Goal: Task Accomplishment & Management: Use online tool/utility

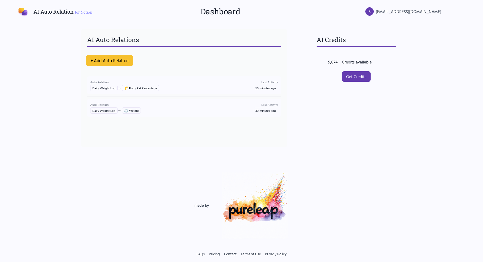
click at [124, 61] on button "+ Add Auto Relation" at bounding box center [109, 60] width 47 height 11
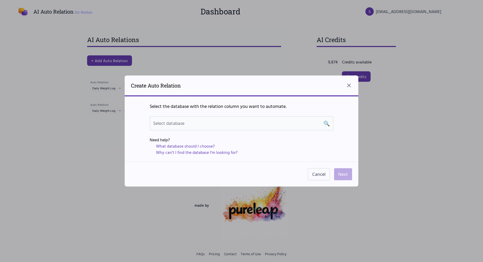
click at [248, 122] on div "Select database 🔍" at bounding box center [241, 122] width 177 height 7
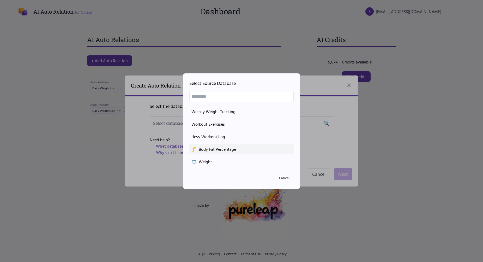
scroll to position [111, 0]
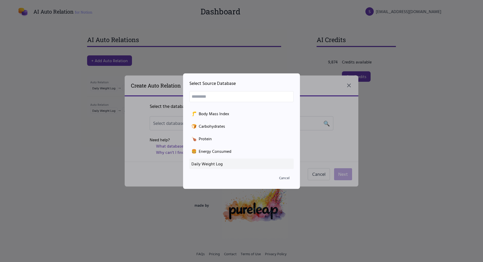
click at [215, 165] on div "Daily Weight Log" at bounding box center [241, 163] width 100 height 6
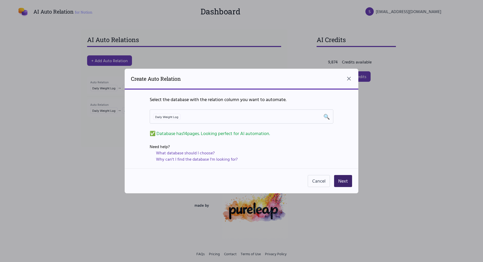
click at [345, 184] on button "Next" at bounding box center [343, 181] width 18 height 12
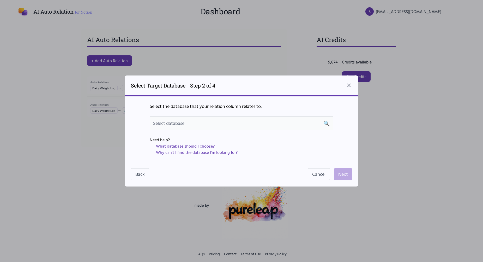
click at [170, 119] on span "Select database" at bounding box center [168, 122] width 31 height 7
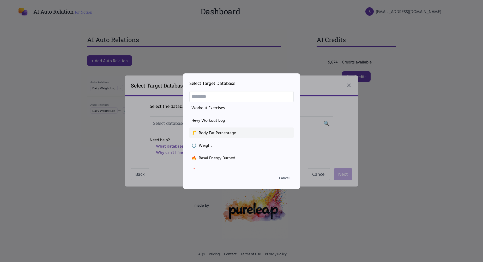
scroll to position [17, 0]
click at [226, 156] on div "🔥 Basal Energy Burned" at bounding box center [241, 157] width 100 height 6
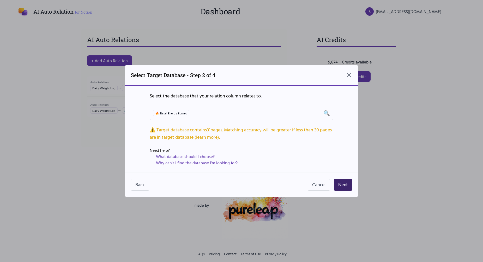
click at [343, 182] on button "Next" at bounding box center [343, 184] width 18 height 12
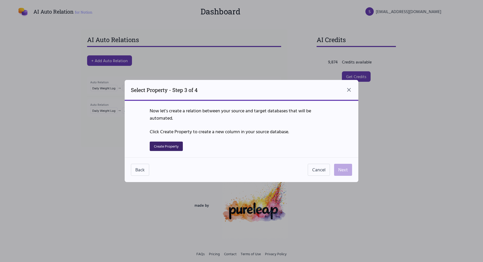
click at [176, 148] on button "Create Property" at bounding box center [166, 145] width 33 height 9
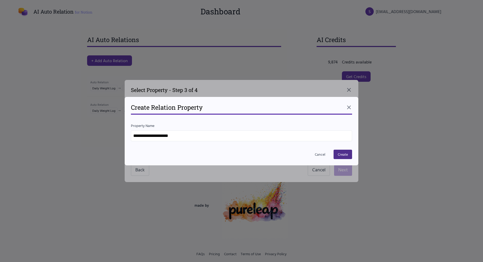
click at [341, 159] on div "**********" at bounding box center [242, 131] width 234 height 68
click at [341, 153] on button "Create" at bounding box center [343, 153] width 19 height 9
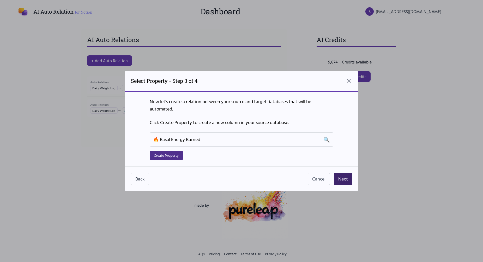
click at [345, 179] on button "Next" at bounding box center [343, 179] width 18 height 12
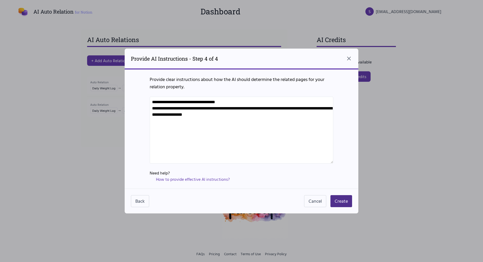
drag, startPoint x: 331, startPoint y: 115, endPoint x: 130, endPoint y: 93, distance: 202.2
click at [150, 96] on textarea "**********" at bounding box center [242, 129] width 184 height 67
paste textarea
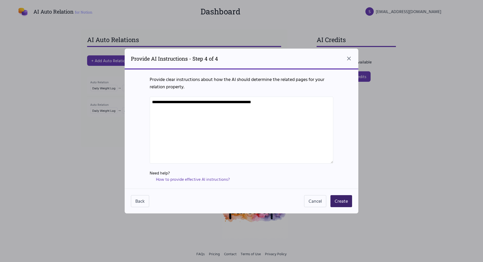
type textarea "**********"
click at [352, 201] on button "Create" at bounding box center [341, 201] width 22 height 12
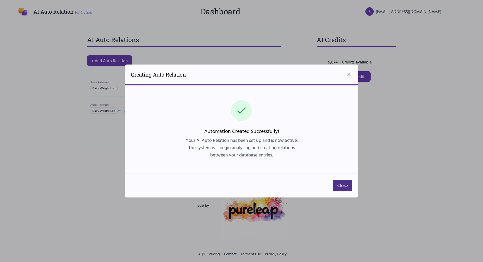
click at [343, 182] on button "Close" at bounding box center [342, 184] width 19 height 11
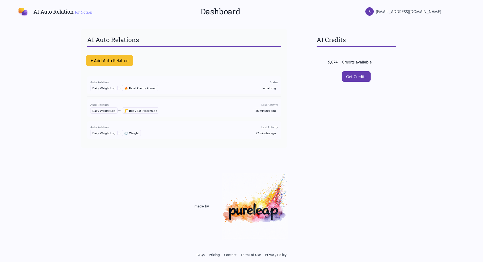
click at [122, 61] on button "+ Add Auto Relation" at bounding box center [109, 60] width 47 height 11
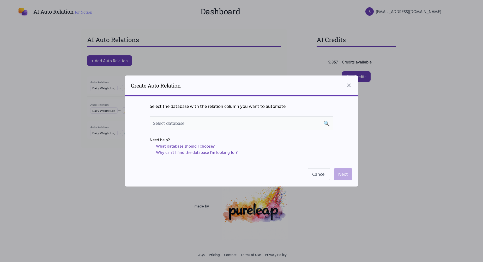
click at [245, 124] on div "Select database 🔍" at bounding box center [241, 122] width 177 height 7
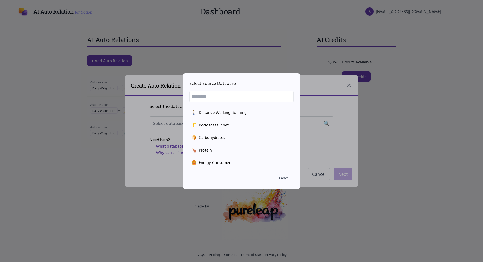
scroll to position [111, 0]
click at [218, 166] on div "Daily Weight Log" at bounding box center [241, 163] width 100 height 6
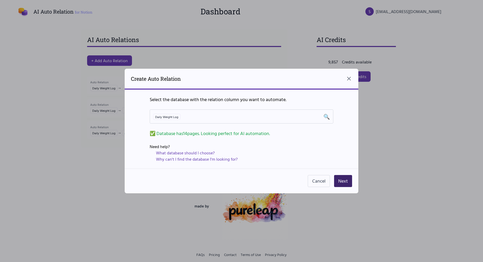
click at [344, 183] on button "Next" at bounding box center [343, 181] width 18 height 12
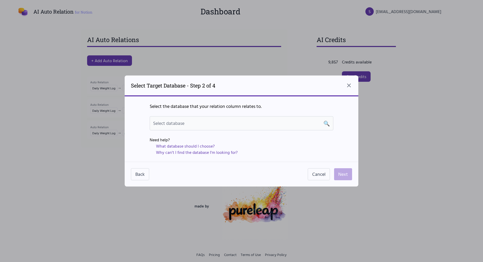
click at [219, 130] on div "Select database 🔍" at bounding box center [242, 123] width 184 height 14
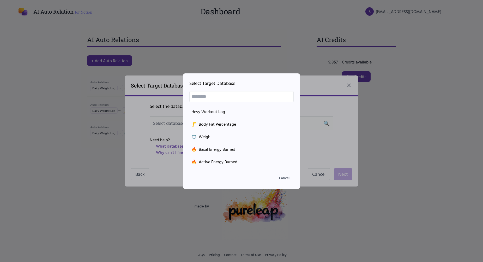
scroll to position [29, 0]
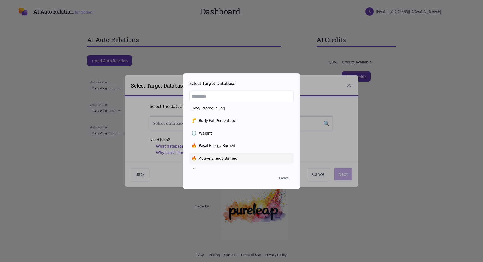
click at [215, 156] on div "🔥 Active Energy Burned" at bounding box center [241, 158] width 100 height 6
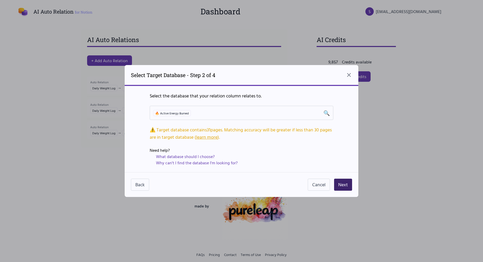
click at [341, 183] on button "Next" at bounding box center [343, 184] width 18 height 12
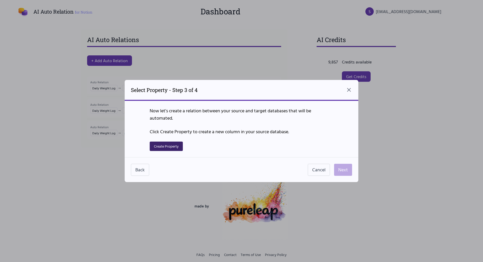
click at [160, 145] on button "Create Property" at bounding box center [166, 145] width 33 height 9
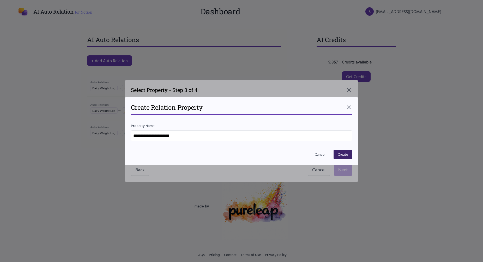
click at [346, 153] on button "Create" at bounding box center [343, 153] width 19 height 9
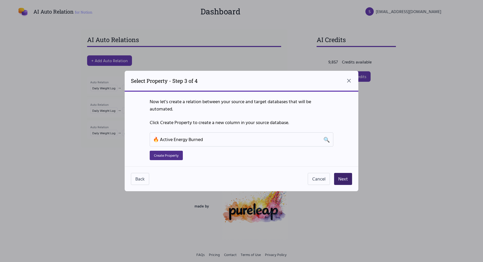
click at [345, 177] on button "Next" at bounding box center [343, 179] width 18 height 12
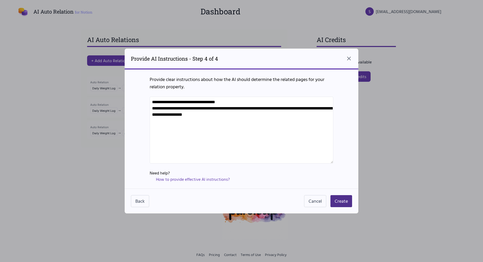
drag, startPoint x: 328, startPoint y: 115, endPoint x: 82, endPoint y: 93, distance: 247.1
click at [150, 96] on textarea "**********" at bounding box center [242, 129] width 184 height 67
paste textarea "**********"
paste textarea
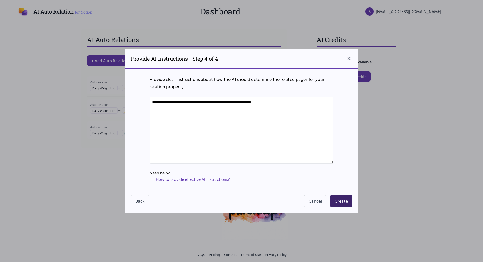
type textarea "**********"
click at [338, 198] on button "Create" at bounding box center [341, 201] width 22 height 12
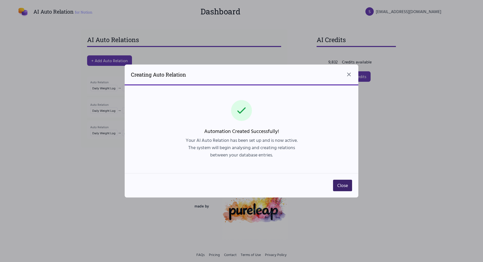
click at [341, 188] on button "Close" at bounding box center [342, 184] width 19 height 11
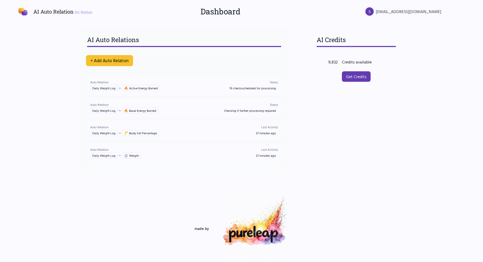
click at [118, 64] on button "+ Add Auto Relation" at bounding box center [109, 60] width 47 height 11
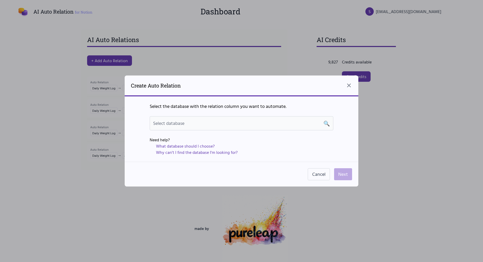
click at [206, 125] on div "Select database 🔍" at bounding box center [241, 122] width 177 height 7
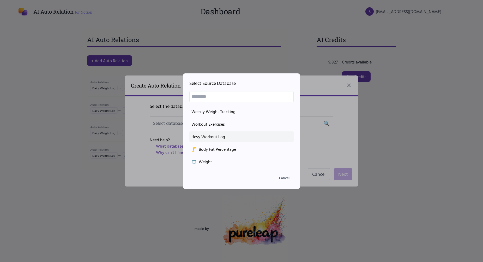
scroll to position [111, 0]
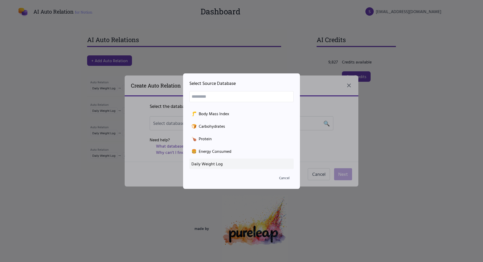
click at [206, 165] on div "Daily Weight Log" at bounding box center [241, 163] width 100 height 6
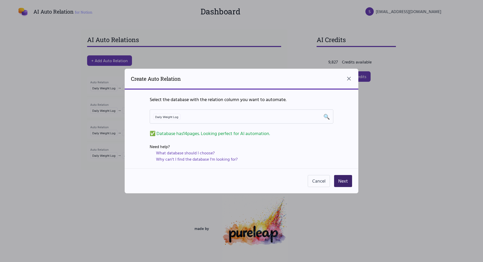
click at [345, 181] on button "Next" at bounding box center [343, 181] width 18 height 12
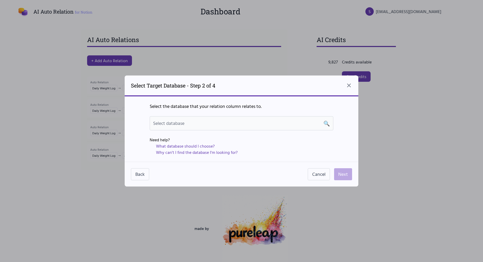
click at [241, 117] on div "Select database 🔍" at bounding box center [242, 123] width 184 height 14
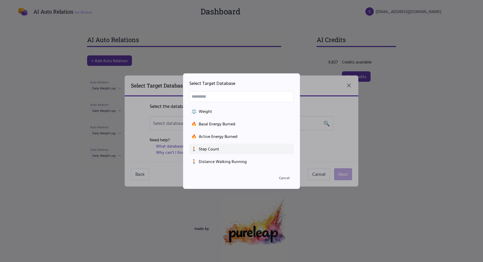
scroll to position [51, 0]
click at [209, 148] on div "🚶 Step Count" at bounding box center [241, 148] width 100 height 6
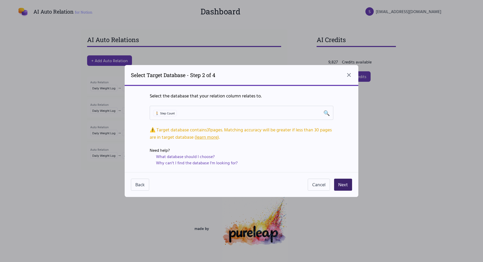
click at [348, 186] on button "Next" at bounding box center [343, 184] width 18 height 12
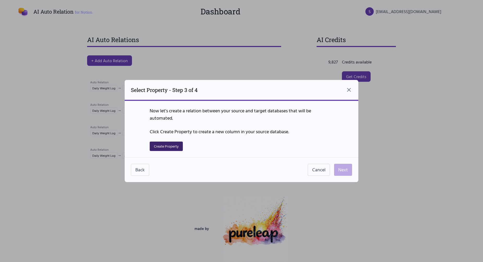
click at [179, 147] on button "Create Property" at bounding box center [166, 145] width 33 height 9
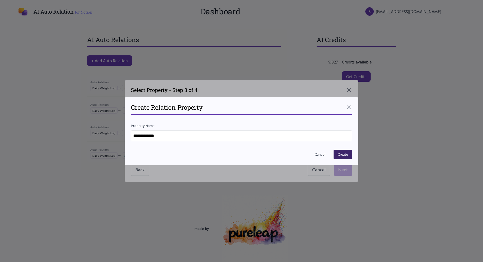
click at [350, 152] on button "Create" at bounding box center [343, 153] width 19 height 9
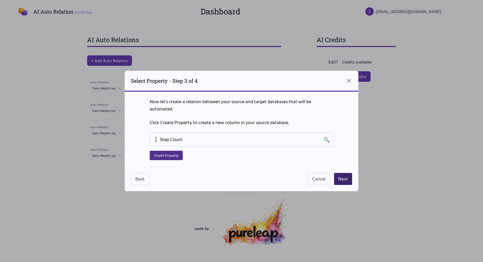
click at [346, 175] on button "Next" at bounding box center [343, 179] width 18 height 12
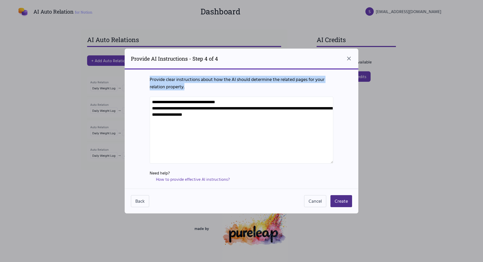
drag, startPoint x: 335, startPoint y: 117, endPoint x: 130, endPoint y: 77, distance: 208.5
click at [130, 77] on div "**********" at bounding box center [242, 128] width 234 height 119
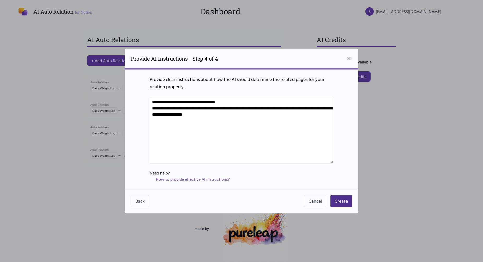
click at [189, 105] on textarea "**********" at bounding box center [242, 129] width 184 height 67
drag, startPoint x: 329, startPoint y: 117, endPoint x: 135, endPoint y: 97, distance: 194.8
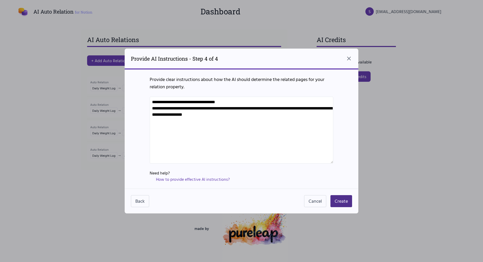
click at [150, 97] on textarea "**********" at bounding box center [242, 129] width 184 height 67
paste textarea
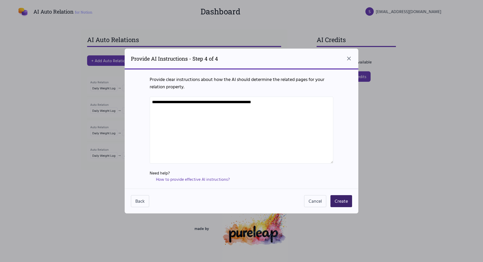
type textarea "**********"
click at [346, 199] on button "Create" at bounding box center [341, 201] width 22 height 12
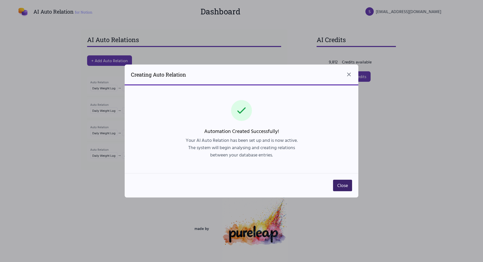
click at [349, 187] on button "Close" at bounding box center [342, 184] width 19 height 11
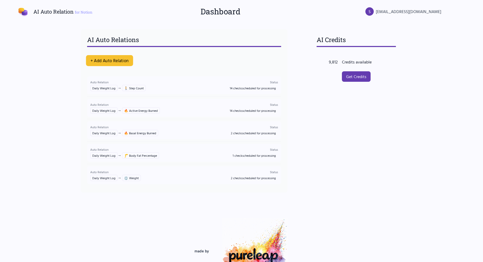
click at [114, 59] on button "+ Add Auto Relation" at bounding box center [109, 60] width 47 height 11
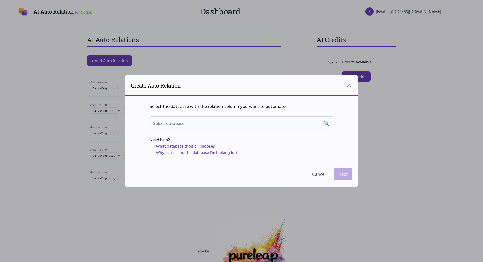
click at [241, 124] on div "Select database 🔍" at bounding box center [241, 122] width 177 height 7
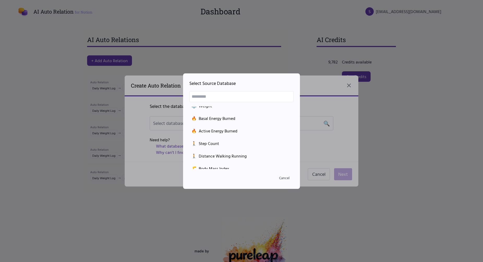
scroll to position [56, 0]
click at [238, 155] on div "🚶 Distance Walking Running" at bounding box center [241, 155] width 100 height 6
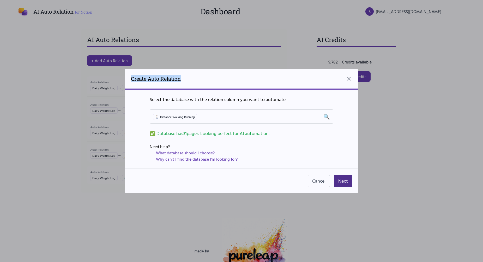
drag, startPoint x: 195, startPoint y: 74, endPoint x: 236, endPoint y: 79, distance: 41.0
click at [236, 79] on div "Create Auto Relation" at bounding box center [242, 79] width 234 height 21
click at [348, 79] on icon "Close dialog" at bounding box center [349, 78] width 6 height 6
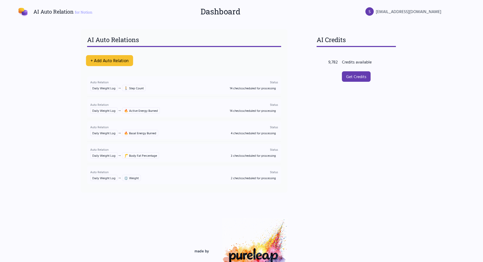
click at [104, 61] on button "+ Add Auto Relation" at bounding box center [109, 60] width 47 height 11
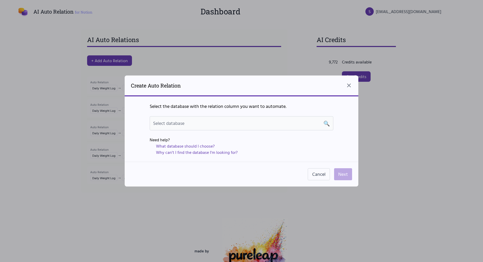
click at [206, 125] on div "Select database 🔍" at bounding box center [241, 122] width 177 height 7
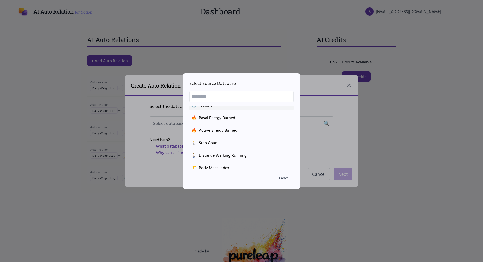
scroll to position [57, 0]
click at [239, 157] on div "🚶 Distance Walking Running" at bounding box center [241, 155] width 100 height 6
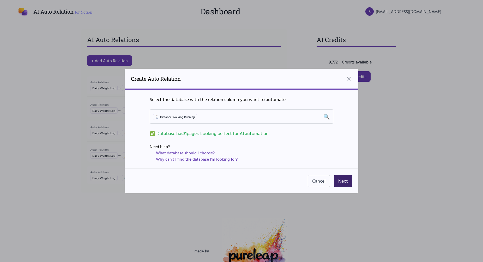
click at [341, 178] on button "Next" at bounding box center [343, 181] width 18 height 12
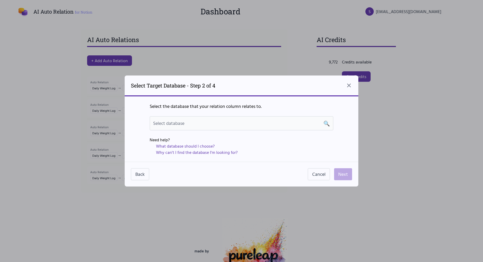
click at [231, 119] on div "Select database 🔍" at bounding box center [242, 123] width 184 height 14
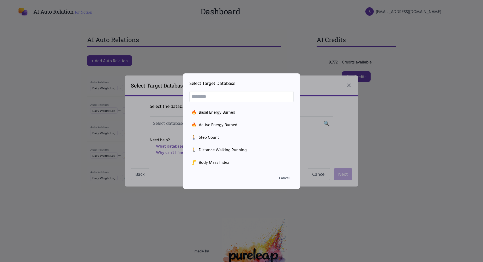
scroll to position [62, 0]
click at [218, 150] on div "🚶 Distance Walking Running" at bounding box center [241, 149] width 100 height 6
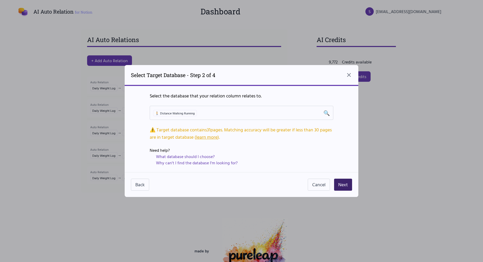
click at [341, 190] on button "Next" at bounding box center [343, 184] width 18 height 12
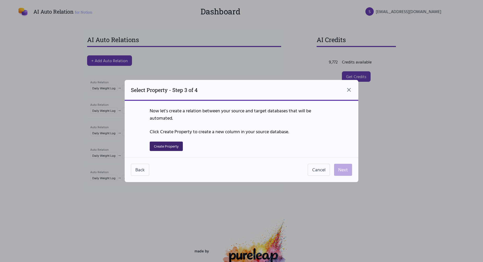
click at [165, 148] on button "Create Property" at bounding box center [166, 145] width 33 height 9
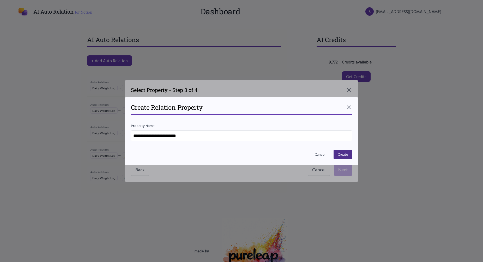
click at [190, 138] on input "**********" at bounding box center [241, 135] width 221 height 11
click at [349, 156] on button "Create" at bounding box center [343, 153] width 19 height 9
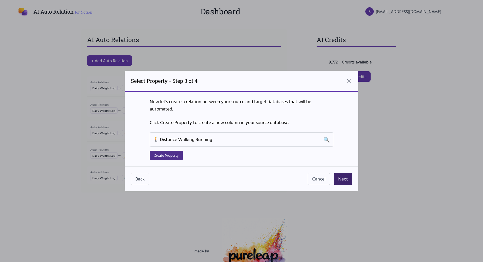
click at [347, 173] on button "Next" at bounding box center [343, 179] width 18 height 12
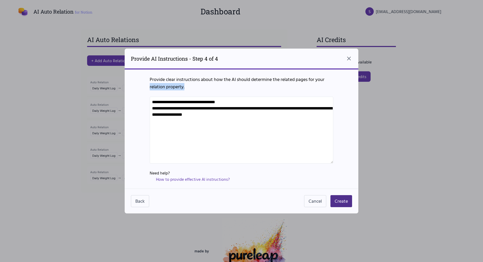
drag, startPoint x: 334, startPoint y: 113, endPoint x: 142, endPoint y: 84, distance: 193.9
click at [142, 84] on div "**********" at bounding box center [242, 128] width 234 height 119
click at [163, 102] on textarea "**********" at bounding box center [242, 129] width 184 height 67
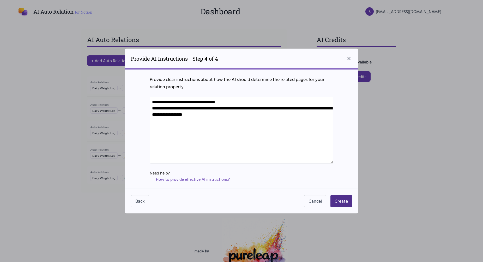
click at [163, 102] on textarea "**********" at bounding box center [242, 129] width 184 height 67
drag, startPoint x: 329, startPoint y: 116, endPoint x: 107, endPoint y: 101, distance: 222.7
click at [150, 101] on textarea "**********" at bounding box center [242, 129] width 184 height 67
paste textarea
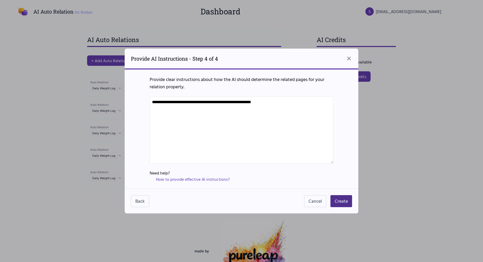
type textarea "**********"
click at [342, 207] on div "Back Cancel Create" at bounding box center [242, 200] width 234 height 25
click at [341, 199] on button "Create" at bounding box center [341, 201] width 22 height 12
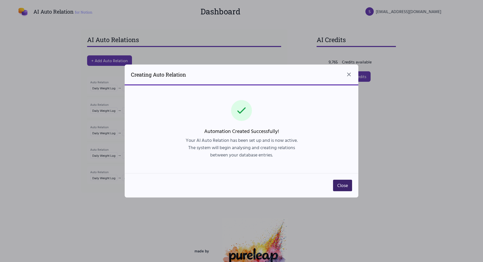
click at [349, 182] on button "Close" at bounding box center [342, 184] width 19 height 11
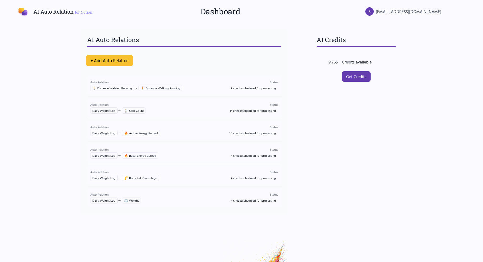
click at [106, 58] on button "+ Add Auto Relation" at bounding box center [109, 60] width 47 height 11
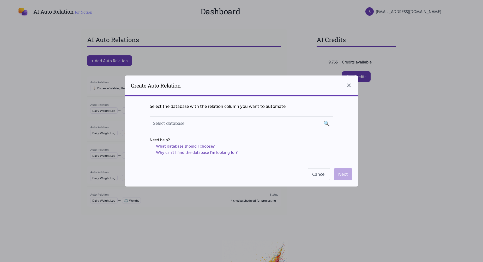
click at [347, 85] on icon "Close dialog" at bounding box center [349, 85] width 6 height 6
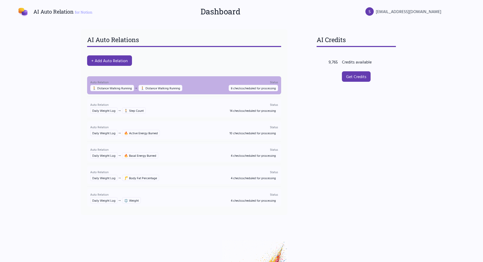
click at [233, 80] on p "Status" at bounding box center [253, 81] width 49 height 5
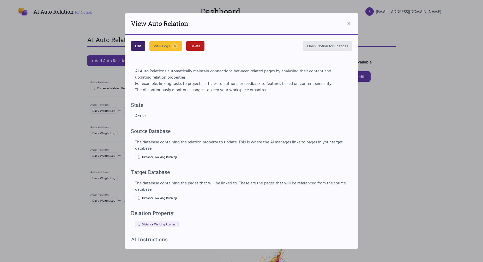
click at [136, 43] on button "Edit" at bounding box center [138, 45] width 14 height 9
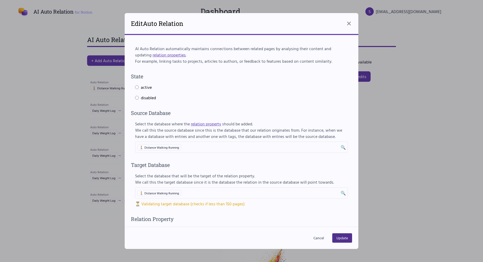
select select "**********"
select select "***"
click at [168, 150] on div "🚶 Distance Walking Running" at bounding box center [241, 146] width 213 height 11
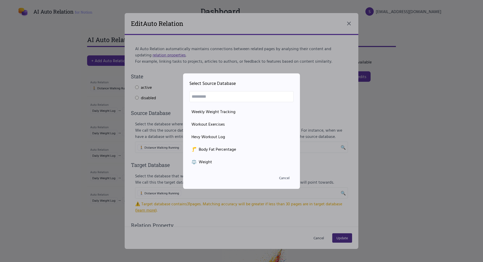
scroll to position [111, 0]
click at [232, 154] on div "Daily Weight Log" at bounding box center [241, 151] width 100 height 6
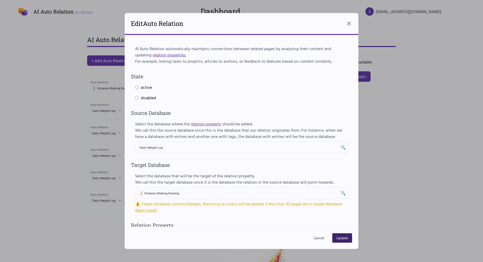
click at [341, 235] on button "Update" at bounding box center [342, 237] width 20 height 9
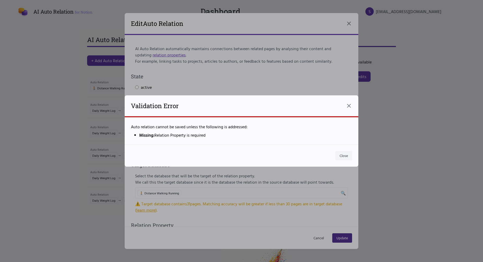
click at [342, 152] on button "Close" at bounding box center [343, 155] width 17 height 9
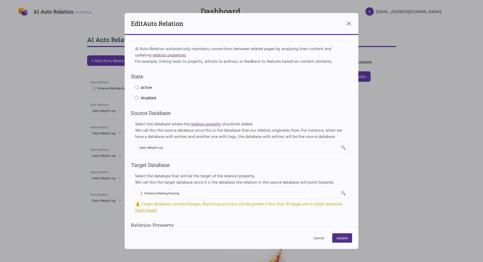
click at [287, 194] on div "🚶 Distance Walking Running" at bounding box center [241, 192] width 213 height 11
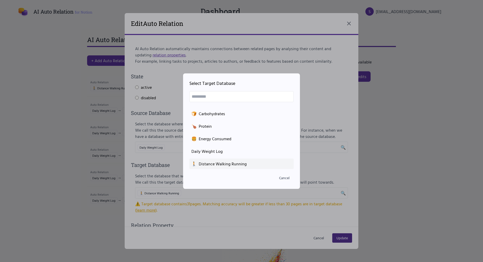
click at [245, 163] on div "🚶 Distance Walking Running" at bounding box center [241, 163] width 100 height 6
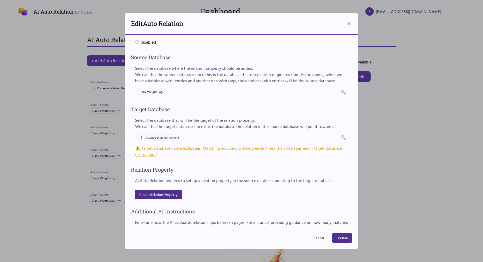
scroll to position [58, 0]
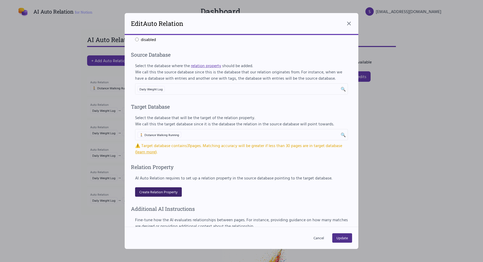
click at [170, 192] on button "Create Relation Property" at bounding box center [158, 191] width 47 height 9
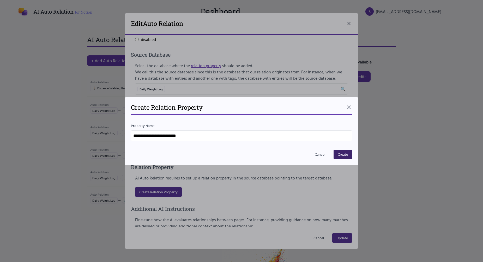
click at [340, 153] on button "Create" at bounding box center [343, 153] width 19 height 9
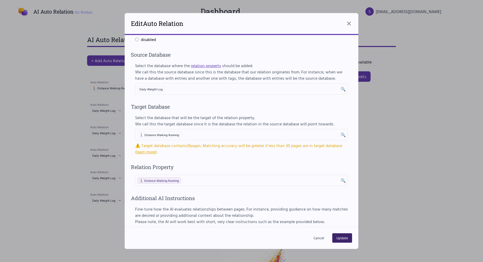
click at [343, 234] on button "Update" at bounding box center [342, 237] width 20 height 9
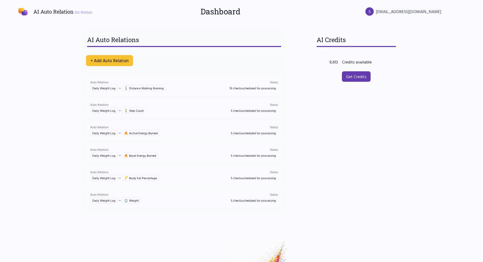
click at [118, 62] on button "+ Add Auto Relation" at bounding box center [109, 60] width 47 height 11
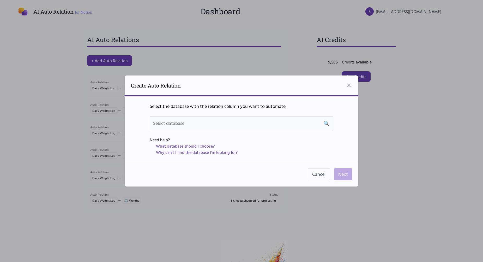
click at [242, 126] on div "Select database 🔍" at bounding box center [241, 122] width 177 height 7
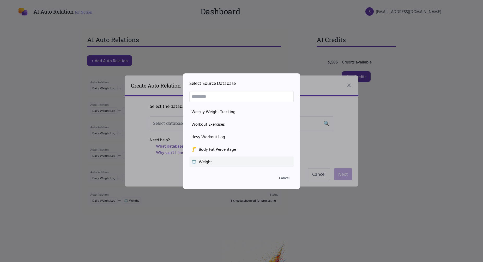
scroll to position [111, 0]
click at [228, 161] on div "🚶 Distance Walking Running" at bounding box center [241, 163] width 100 height 6
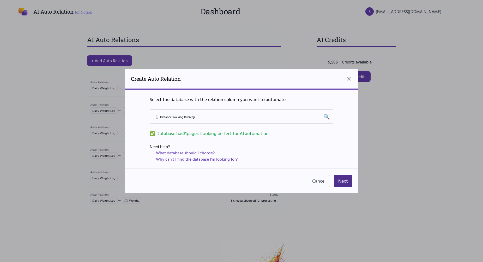
click at [206, 107] on div "Select the database with the relation column you want to automate. 🚶 Distance W…" at bounding box center [242, 128] width 234 height 79
click at [202, 116] on div "🚶 Distance Walking Running 🔍" at bounding box center [241, 116] width 177 height 7
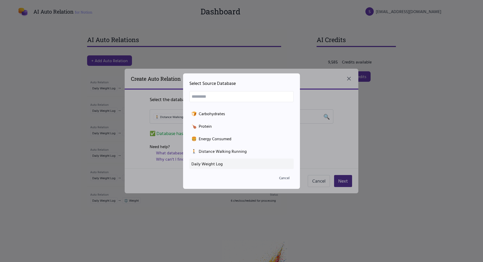
click at [224, 164] on div "Daily Weight Log" at bounding box center [241, 163] width 100 height 6
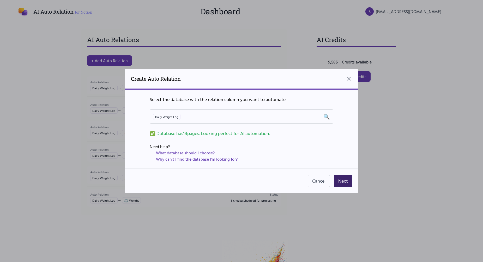
click at [343, 179] on button "Next" at bounding box center [343, 181] width 18 height 12
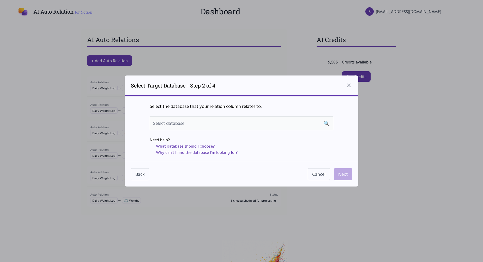
click at [185, 119] on div "Select database 🔍" at bounding box center [242, 123] width 184 height 14
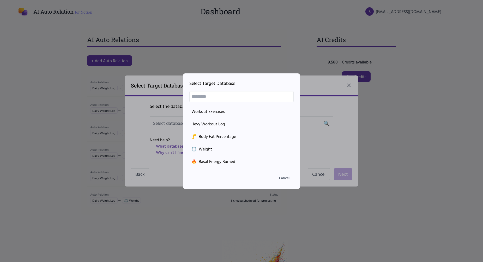
scroll to position [12, 0]
click at [287, 179] on button "Cancel" at bounding box center [284, 177] width 19 height 9
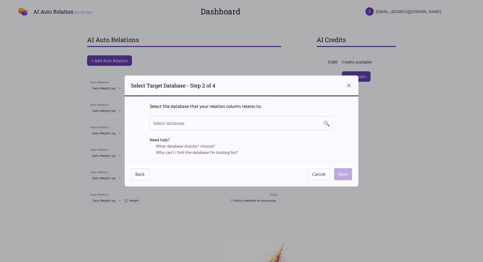
click at [342, 86] on div "Select Target Database - Step 2 of 4" at bounding box center [242, 85] width 234 height 21
click at [354, 85] on div "Select Target Database - Step 2 of 4" at bounding box center [242, 85] width 234 height 21
click at [349, 86] on icon "Close dialog" at bounding box center [348, 85] width 3 height 3
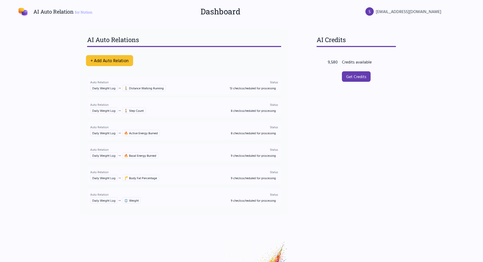
click at [119, 64] on button "+ Add Auto Relation" at bounding box center [109, 60] width 47 height 11
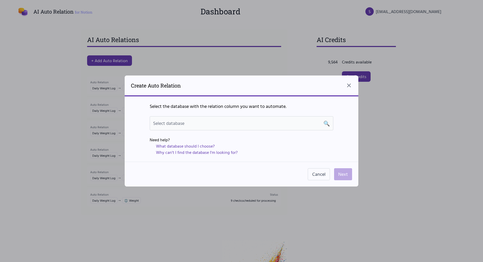
click at [303, 117] on div "Select database 🔍" at bounding box center [242, 123] width 184 height 14
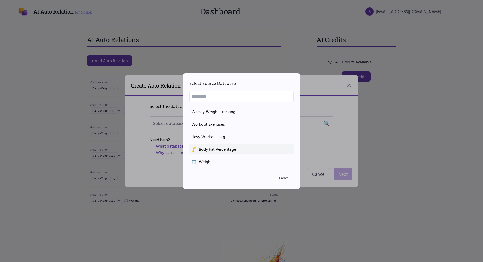
scroll to position [111, 0]
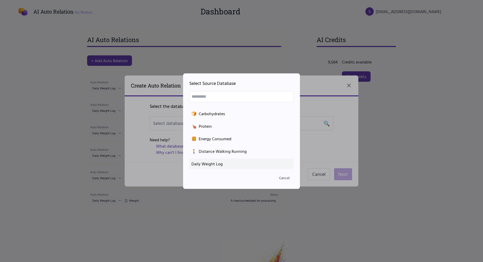
click at [216, 162] on div "Daily Weight Log" at bounding box center [241, 163] width 100 height 6
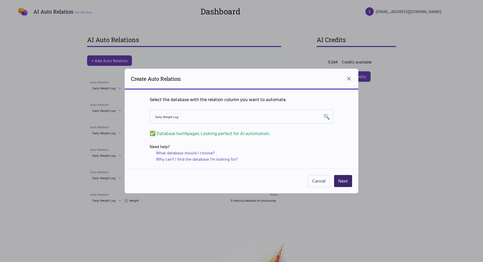
click at [345, 179] on button "Next" at bounding box center [343, 181] width 18 height 12
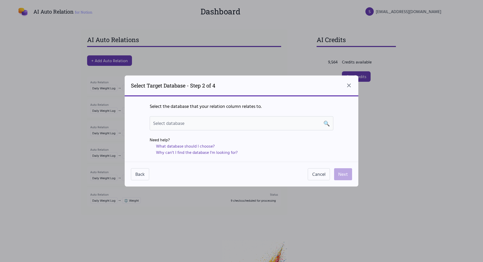
click at [253, 129] on div "Select database 🔍" at bounding box center [242, 123] width 184 height 14
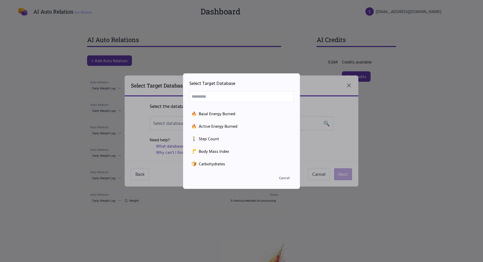
scroll to position [61, 0]
click at [226, 150] on div "🦵 Body Mass Index" at bounding box center [241, 151] width 100 height 6
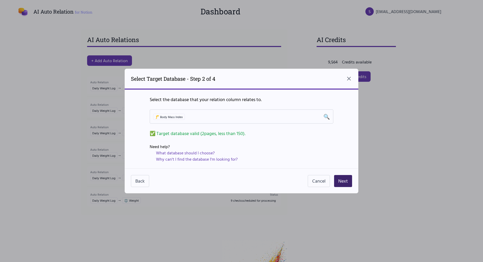
click at [343, 183] on button "Next" at bounding box center [343, 181] width 18 height 12
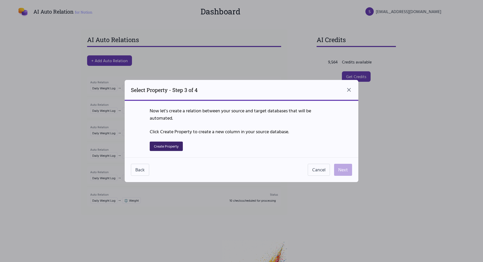
click at [173, 146] on button "Create Property" at bounding box center [166, 145] width 33 height 9
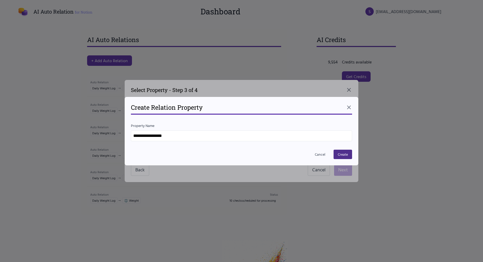
click at [342, 149] on div "**********" at bounding box center [242, 131] width 234 height 68
click at [340, 152] on button "Create" at bounding box center [343, 153] width 19 height 9
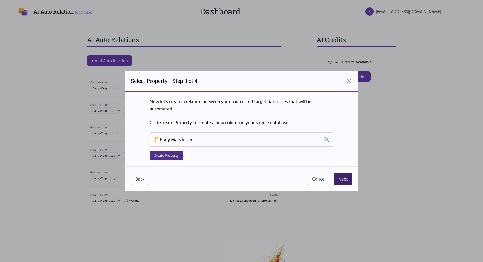
click at [344, 177] on button "Next" at bounding box center [343, 179] width 18 height 12
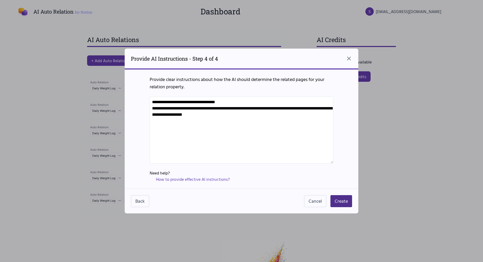
click at [338, 116] on div "**********" at bounding box center [242, 128] width 234 height 119
drag, startPoint x: 331, startPoint y: 116, endPoint x: 134, endPoint y: 99, distance: 197.7
click at [150, 99] on textarea "**********" at bounding box center [242, 129] width 184 height 67
paste textarea
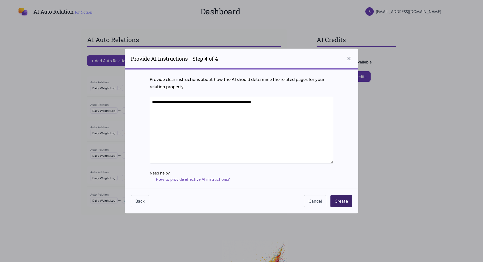
type textarea "**********"
click at [339, 197] on button "Create" at bounding box center [341, 201] width 22 height 12
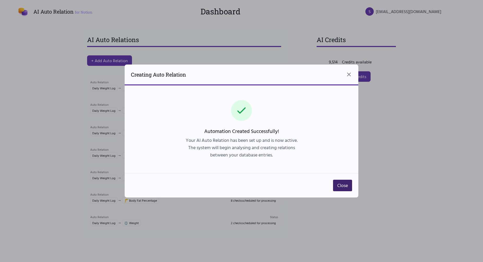
click at [339, 185] on button "Close" at bounding box center [342, 184] width 19 height 11
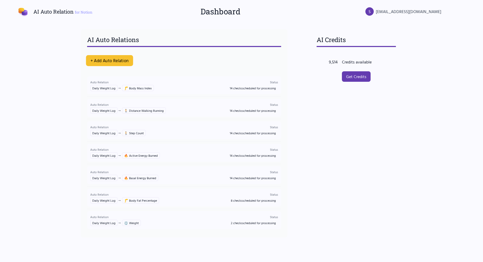
click at [102, 60] on button "+ Add Auto Relation" at bounding box center [109, 60] width 47 height 11
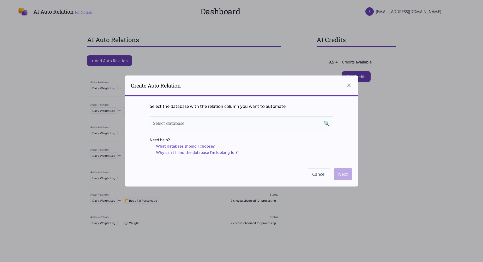
click at [240, 127] on div "Select database 🔍" at bounding box center [242, 123] width 184 height 14
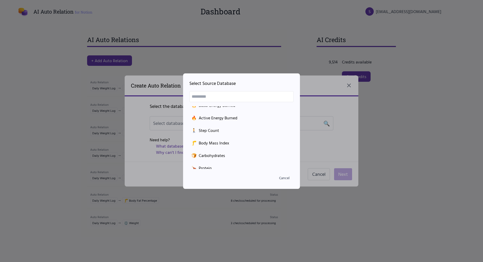
scroll to position [111, 0]
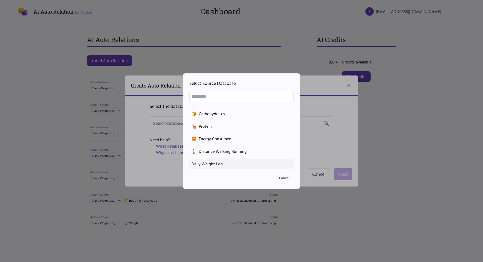
click at [223, 160] on div "Daily Weight Log" at bounding box center [241, 163] width 100 height 6
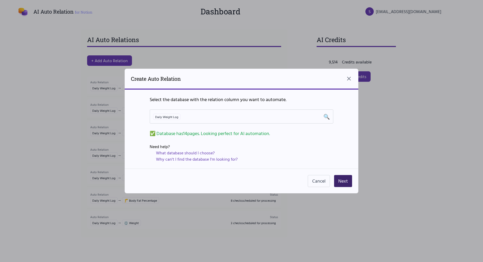
click at [343, 178] on button "Next" at bounding box center [343, 181] width 18 height 12
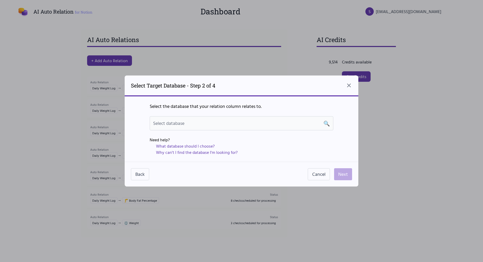
click at [201, 126] on div "Select database 🔍" at bounding box center [241, 122] width 177 height 7
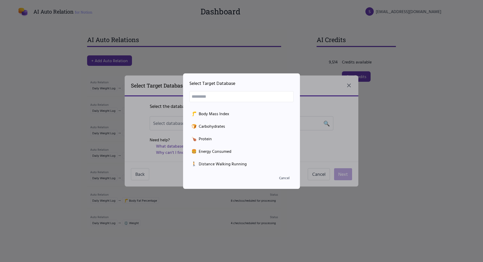
scroll to position [100, 0]
click at [217, 148] on div "🍔 Energy Consumed" at bounding box center [241, 149] width 100 height 6
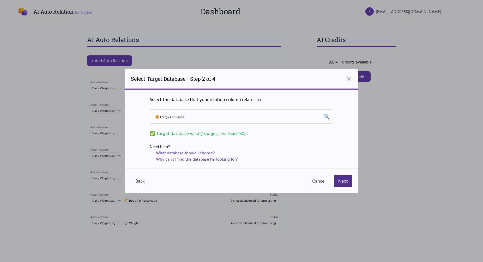
click at [352, 174] on div "Back Cancel Next" at bounding box center [242, 180] width 234 height 25
click at [344, 180] on button "Next" at bounding box center [343, 181] width 18 height 12
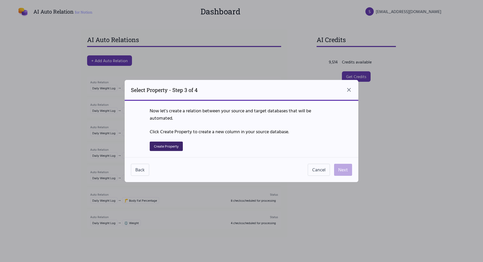
click at [161, 148] on button "Create Property" at bounding box center [166, 145] width 33 height 9
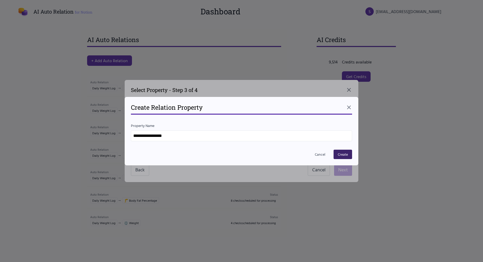
click at [343, 150] on button "Create" at bounding box center [343, 153] width 19 height 9
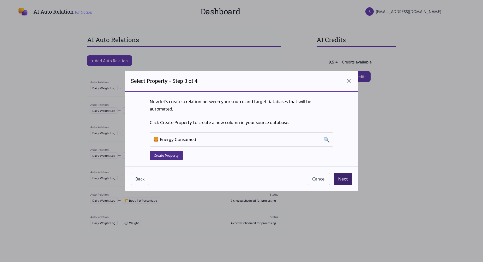
click at [344, 177] on button "Next" at bounding box center [343, 179] width 18 height 12
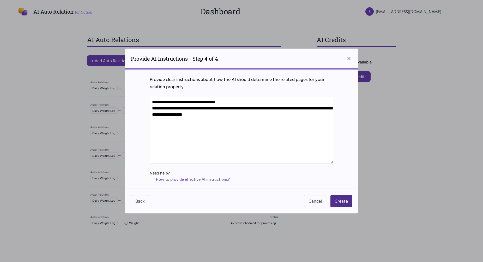
drag, startPoint x: 327, startPoint y: 115, endPoint x: 143, endPoint y: 90, distance: 186.1
click at [150, 96] on textarea "**********" at bounding box center [242, 129] width 184 height 67
paste textarea
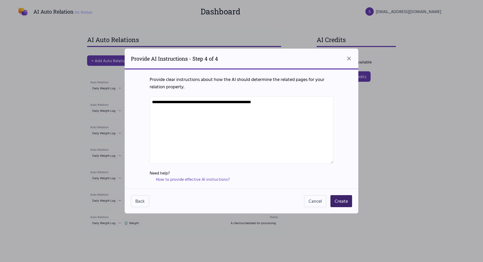
type textarea "**********"
click at [341, 203] on button "Create" at bounding box center [341, 201] width 22 height 12
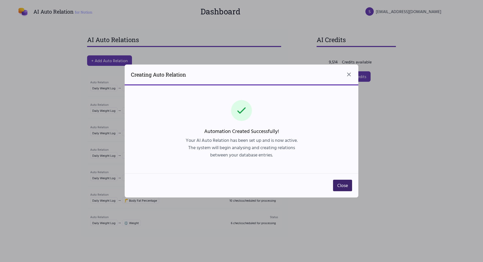
click at [339, 186] on button "Close" at bounding box center [342, 184] width 19 height 11
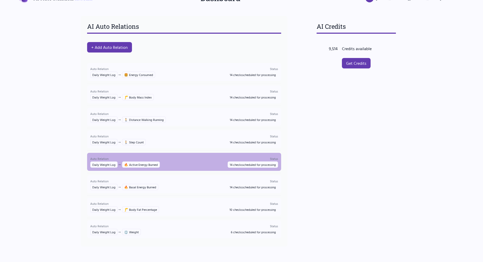
scroll to position [0, 0]
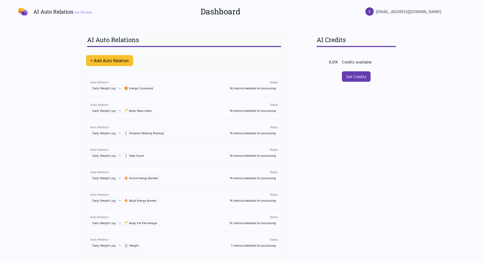
click at [119, 58] on button "+ Add Auto Relation" at bounding box center [109, 60] width 47 height 11
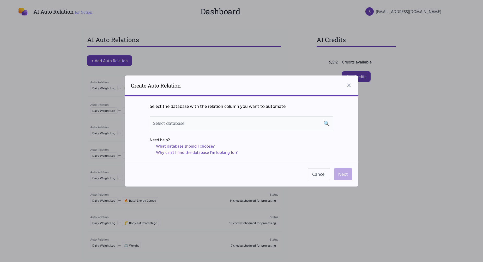
click at [249, 121] on div "Select database 🔍" at bounding box center [241, 122] width 177 height 7
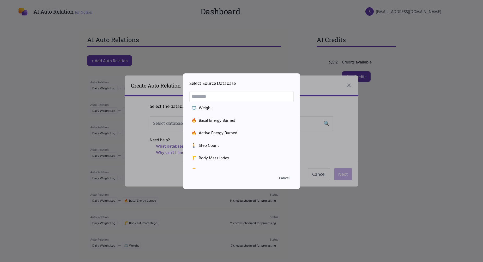
scroll to position [111, 0]
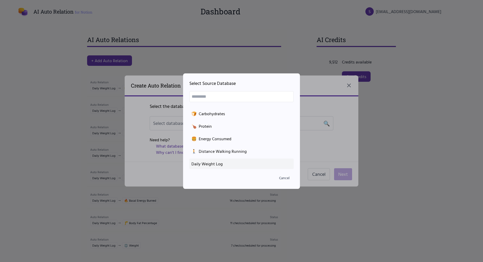
click at [216, 159] on li "Daily Weight Log" at bounding box center [241, 163] width 104 height 10
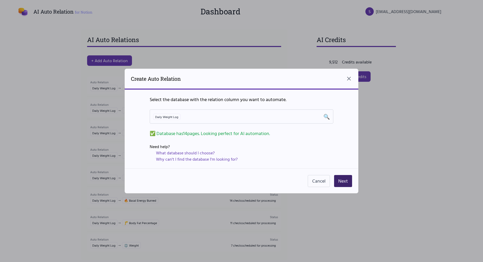
click at [340, 180] on button "Next" at bounding box center [343, 181] width 18 height 12
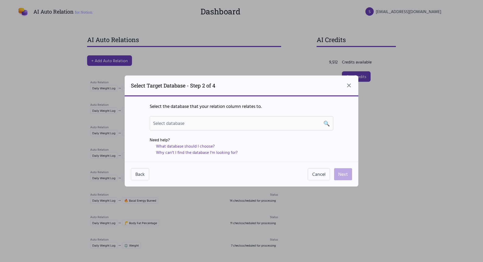
click at [328, 123] on span "🔍" at bounding box center [326, 122] width 7 height 7
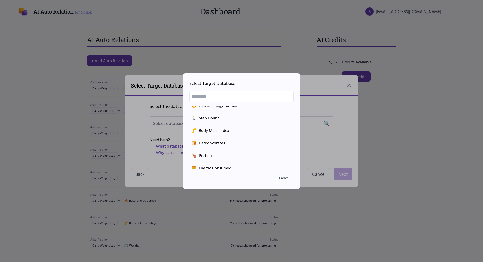
scroll to position [82, 0]
click at [211, 142] on div "🍞 Carbohydrates" at bounding box center [241, 142] width 100 height 6
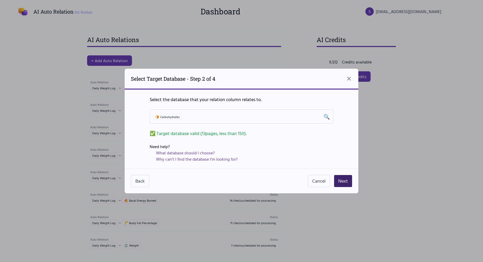
click at [342, 180] on button "Next" at bounding box center [343, 181] width 18 height 12
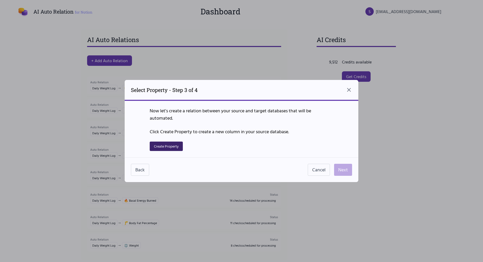
click at [174, 146] on button "Create Property" at bounding box center [166, 145] width 33 height 9
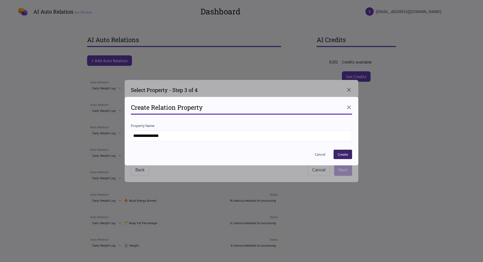
click at [345, 156] on button "Create" at bounding box center [343, 153] width 19 height 9
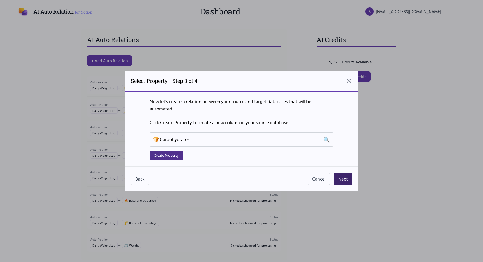
click at [341, 175] on button "Next" at bounding box center [343, 179] width 18 height 12
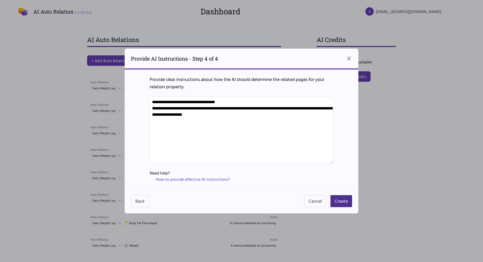
drag, startPoint x: 329, startPoint y: 113, endPoint x: 146, endPoint y: 89, distance: 184.8
click at [150, 96] on textarea "**********" at bounding box center [242, 129] width 184 height 67
paste textarea
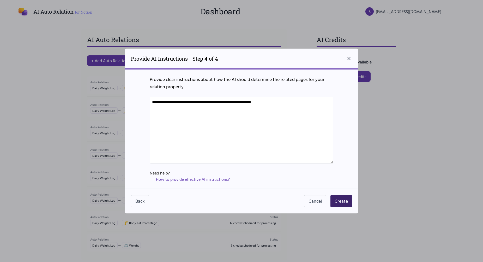
type textarea "**********"
click at [348, 204] on button "Create" at bounding box center [341, 201] width 22 height 12
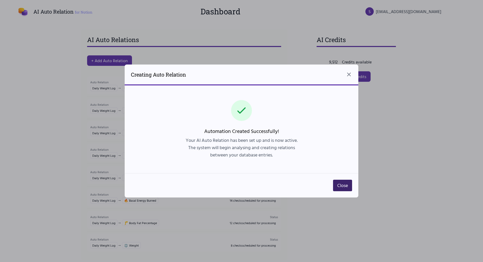
click at [339, 187] on button "Close" at bounding box center [342, 184] width 19 height 11
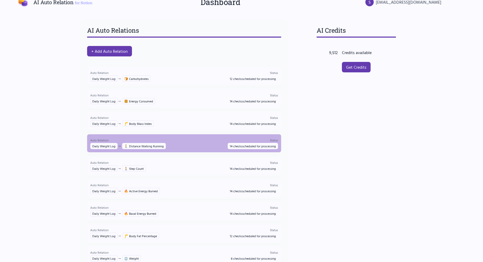
scroll to position [0, 0]
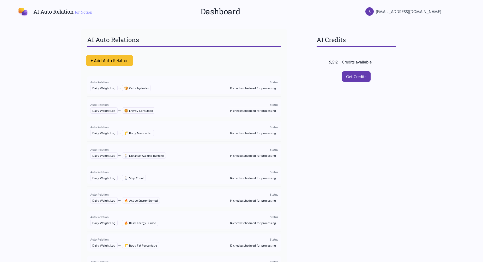
click at [108, 60] on button "+ Add Auto Relation" at bounding box center [109, 60] width 47 height 11
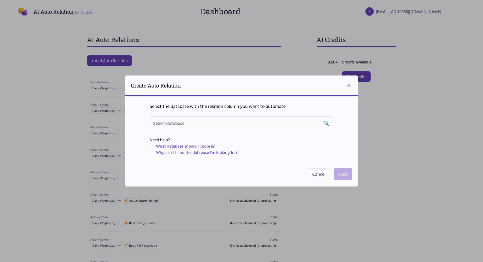
click at [296, 120] on div "Select database 🔍" at bounding box center [241, 122] width 177 height 7
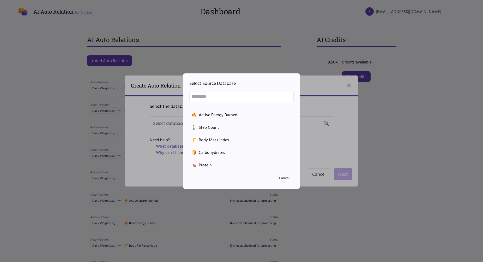
scroll to position [111, 0]
click at [210, 165] on div "Daily Weight Log" at bounding box center [241, 163] width 100 height 6
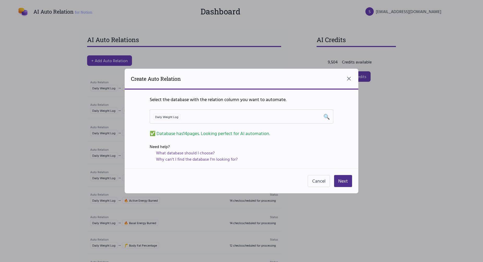
click at [336, 188] on div "Cancel Next" at bounding box center [242, 180] width 234 height 25
click at [336, 187] on div "Cancel Next" at bounding box center [242, 180] width 234 height 25
click at [340, 184] on button "Next" at bounding box center [343, 181] width 18 height 12
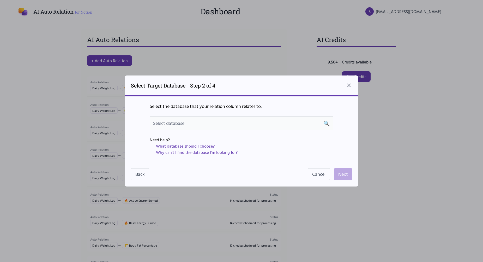
click at [241, 117] on div "Select database 🔍" at bounding box center [242, 123] width 184 height 14
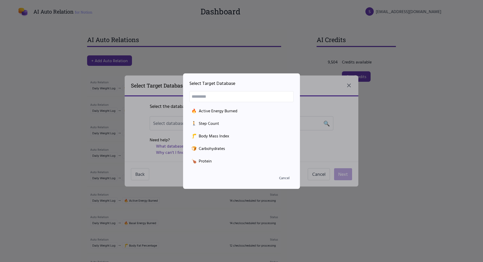
scroll to position [81, 0]
click at [216, 155] on div "🍗 Protein" at bounding box center [241, 156] width 100 height 6
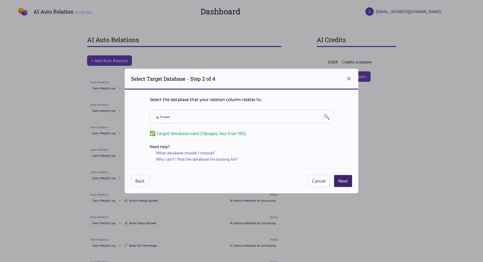
click at [343, 177] on button "Next" at bounding box center [343, 181] width 18 height 12
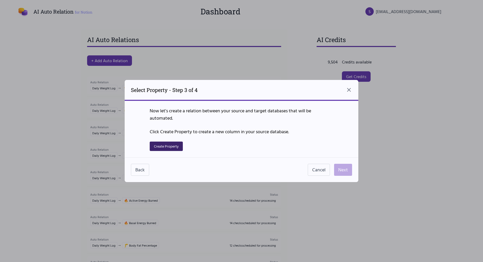
click at [176, 148] on button "Create Property" at bounding box center [166, 145] width 33 height 9
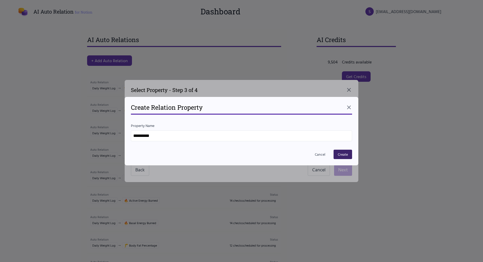
click at [347, 152] on button "Create" at bounding box center [343, 153] width 19 height 9
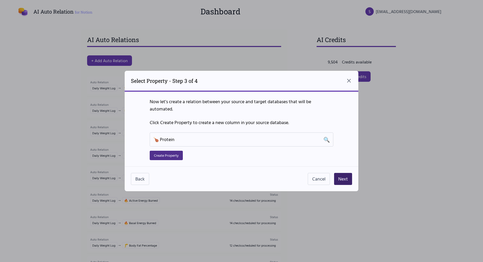
click at [348, 179] on button "Next" at bounding box center [343, 179] width 18 height 12
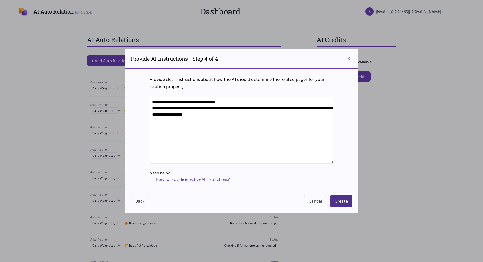
drag, startPoint x: 333, startPoint y: 117, endPoint x: 152, endPoint y: 84, distance: 183.4
click at [152, 96] on textarea "**********" at bounding box center [242, 129] width 184 height 67
paste textarea
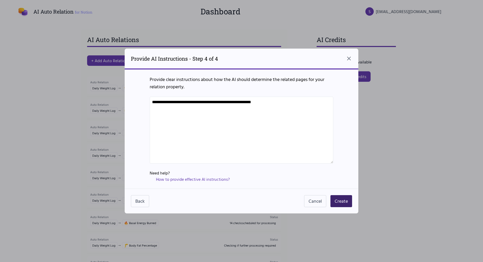
type textarea "**********"
click at [342, 203] on button "Create" at bounding box center [341, 201] width 22 height 12
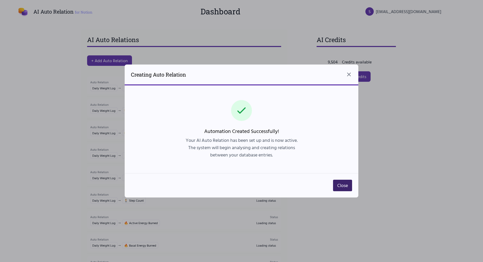
click at [347, 188] on button "Close" at bounding box center [342, 184] width 19 height 11
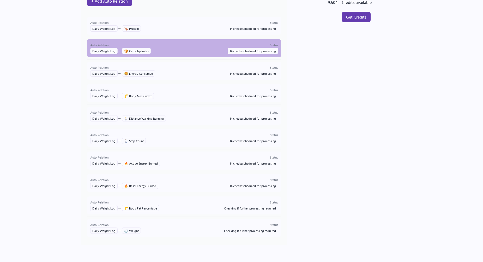
scroll to position [0, 0]
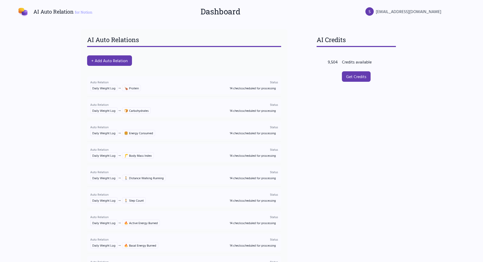
click at [107, 54] on div "AI Auto Relations + Add Auto Relation Auto Relation Daily Weight Log → 🍗 Protei…" at bounding box center [184, 166] width 207 height 275
click at [104, 57] on button "+ Add Auto Relation" at bounding box center [109, 60] width 47 height 11
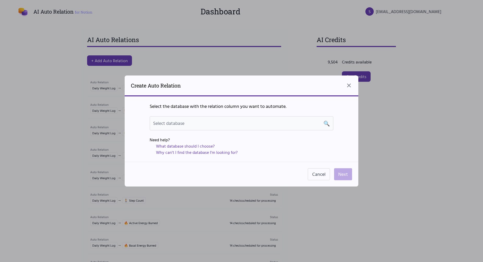
click at [197, 123] on div "Select database 🔍" at bounding box center [241, 122] width 177 height 7
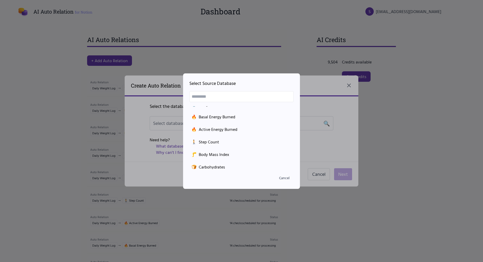
scroll to position [111, 0]
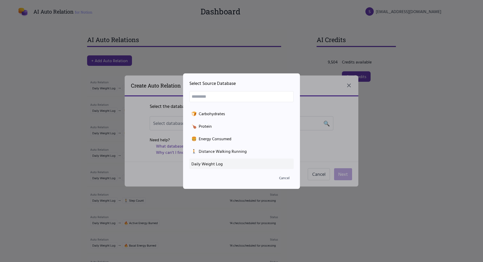
click at [225, 164] on div "Daily Weight Log" at bounding box center [241, 163] width 100 height 6
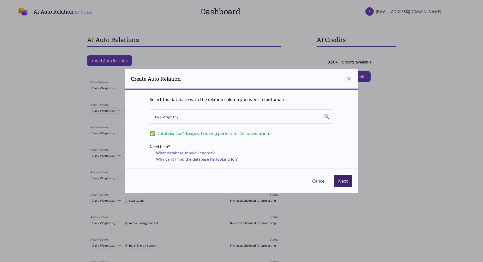
click at [338, 178] on button "Next" at bounding box center [343, 181] width 18 height 12
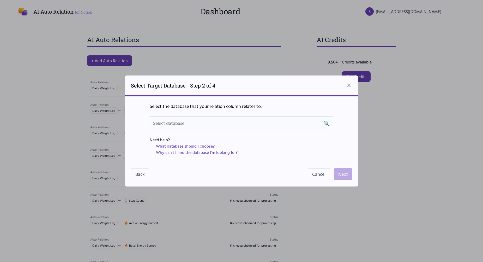
click at [237, 126] on div "Select database 🔍" at bounding box center [241, 122] width 177 height 7
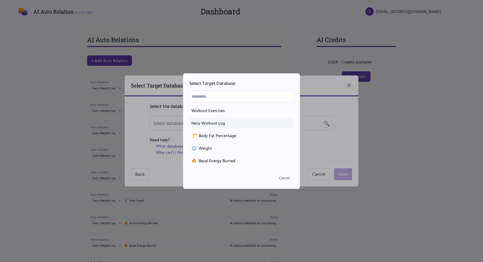
scroll to position [13, 0]
click at [283, 179] on button "Cancel" at bounding box center [284, 177] width 19 height 9
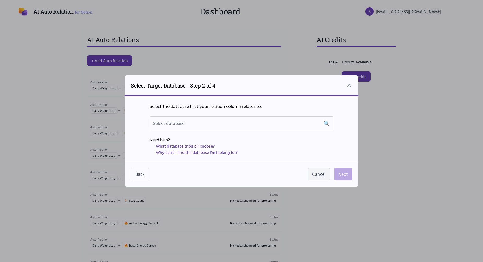
click at [320, 173] on button "Cancel" at bounding box center [319, 174] width 22 height 12
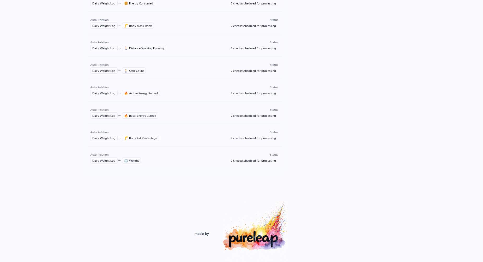
scroll to position [0, 0]
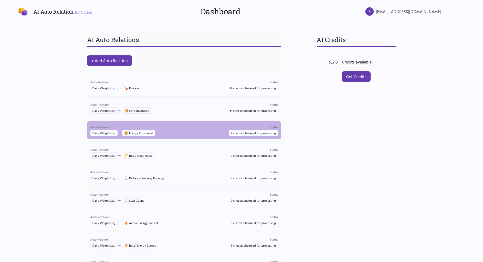
click at [256, 134] on span "8 checks scheduled for processing" at bounding box center [253, 133] width 49 height 6
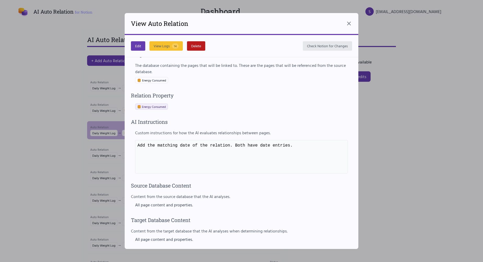
scroll to position [185, 0]
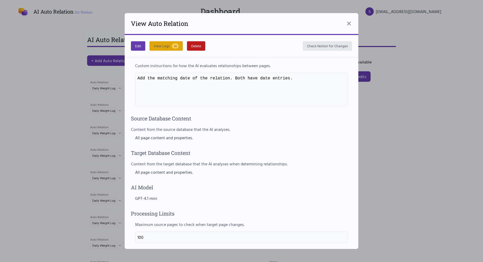
click at [176, 46] on span "14" at bounding box center [175, 45] width 7 height 5
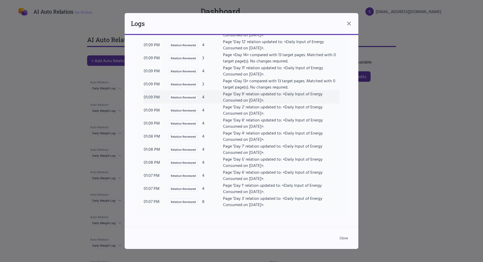
scroll to position [0, 0]
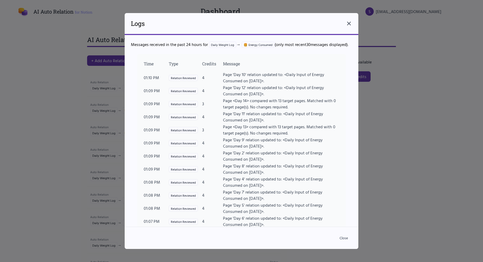
click at [349, 24] on icon at bounding box center [349, 23] width 6 height 6
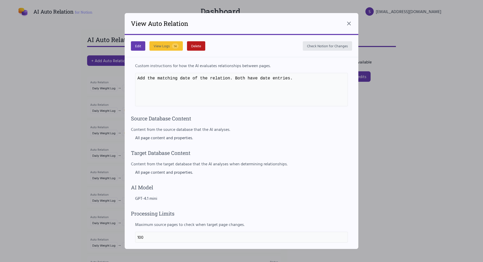
click at [349, 19] on div "View Auto Relation" at bounding box center [242, 24] width 234 height 22
click at [349, 25] on icon at bounding box center [349, 23] width 6 height 6
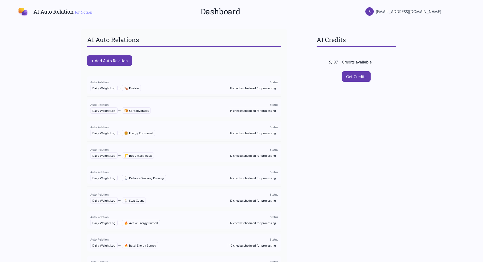
click at [323, 94] on div "AI Credits Available 9,187 Credits available ❓ Get Credits" at bounding box center [356, 66] width 92 height 75
click at [365, 77] on link "Get Credits" at bounding box center [356, 76] width 30 height 11
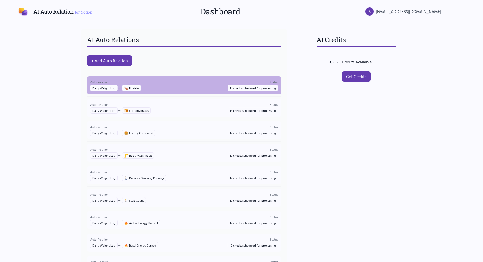
click at [253, 88] on span "14 checks scheduled for processing" at bounding box center [253, 88] width 50 height 6
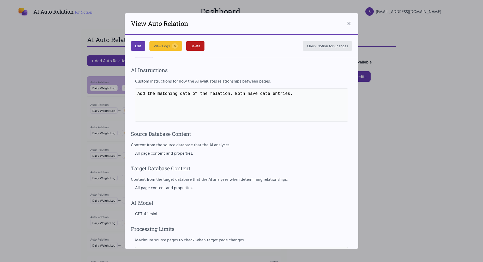
scroll to position [185, 0]
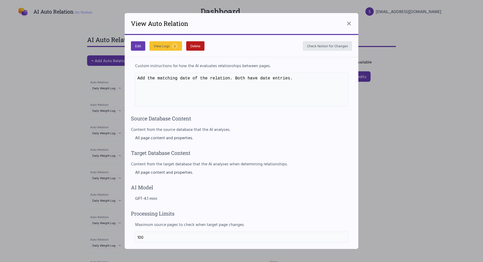
click at [352, 25] on div "View Auto Relation" at bounding box center [242, 24] width 234 height 22
click at [348, 22] on icon at bounding box center [348, 23] width 3 height 3
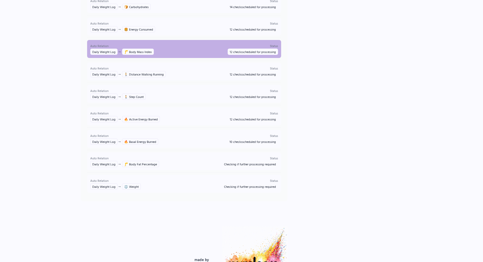
scroll to position [160, 0]
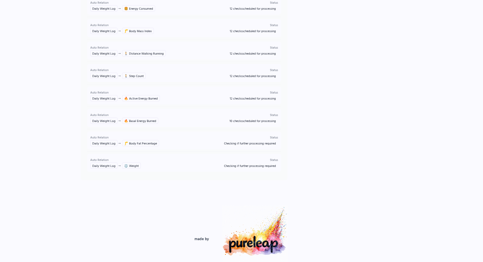
click at [45, 116] on div "AI Auto Relation for Notion Dashboard S [EMAIL_ADDRESS][DOMAIN_NAME] AI Auto Re…" at bounding box center [241, 86] width 483 height 420
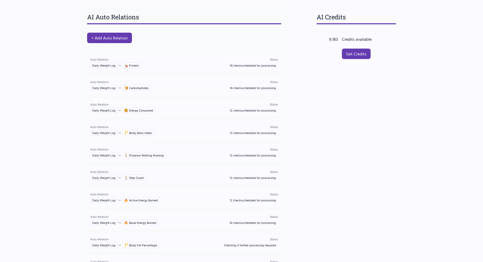
scroll to position [21, 0]
